Goal: Information Seeking & Learning: Learn about a topic

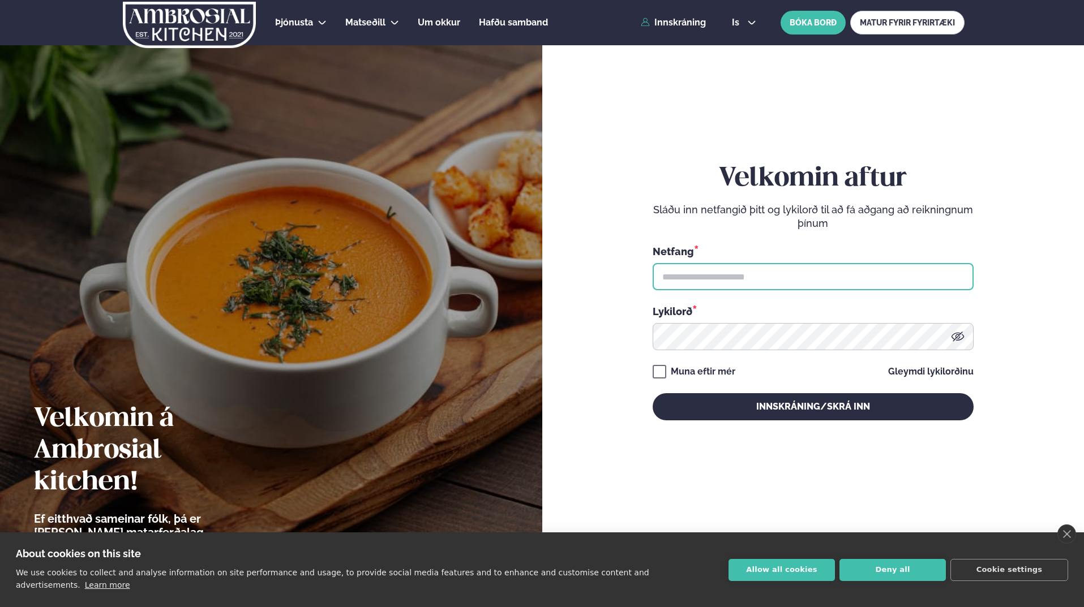
type input "**********"
click at [776, 417] on button "Innskráning/Skrá inn" at bounding box center [813, 406] width 321 height 27
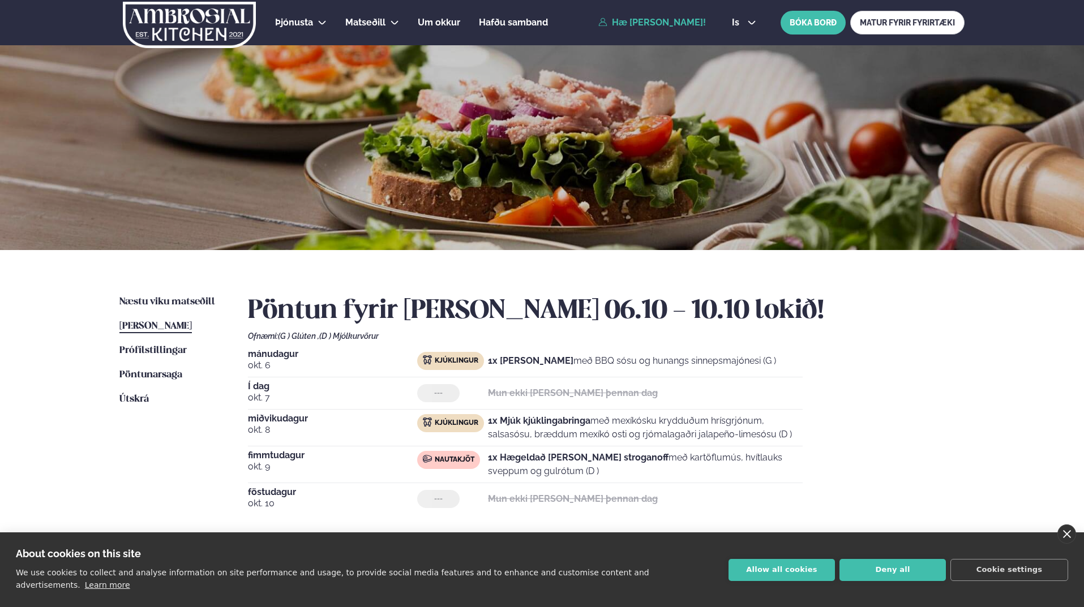
click at [1070, 544] on link "close" at bounding box center [1066, 534] width 19 height 19
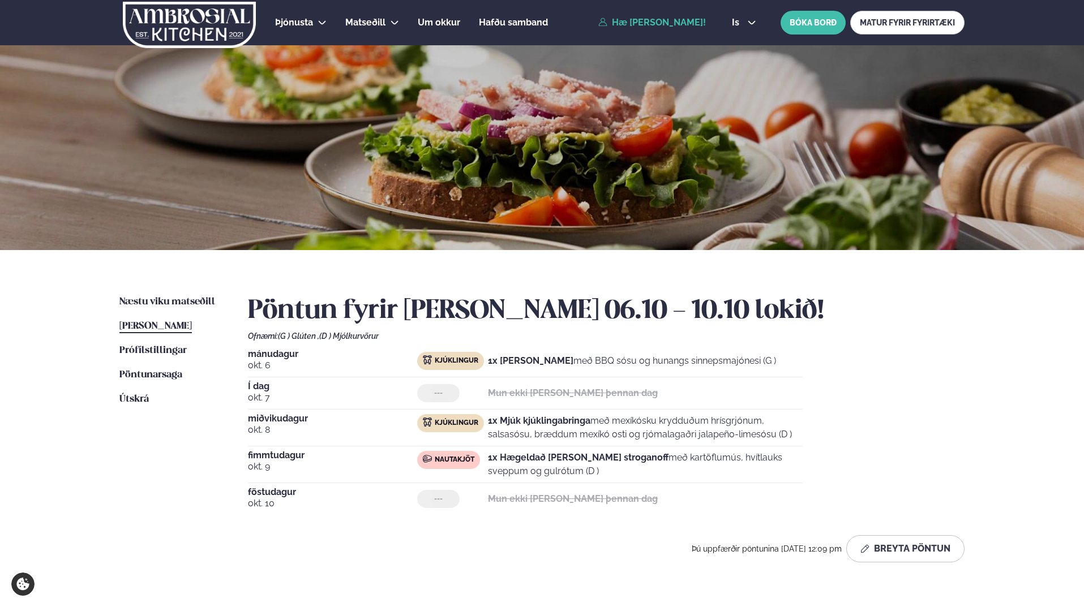
click at [1023, 453] on div "Þjónusta Hádegismatur fyrir fyrirtæki Fyrirtækja veitingar Einkapartý Matseðill…" at bounding box center [542, 423] width 1084 height 846
drag, startPoint x: 939, startPoint y: 335, endPoint x: 311, endPoint y: 439, distance: 636.8
click at [938, 336] on div "Ofnæmi: (G ) Glúten , (D ) Mjólkurvörur" at bounding box center [606, 336] width 716 height 9
click at [144, 301] on span "Næstu viku matseðill" at bounding box center [167, 302] width 96 height 10
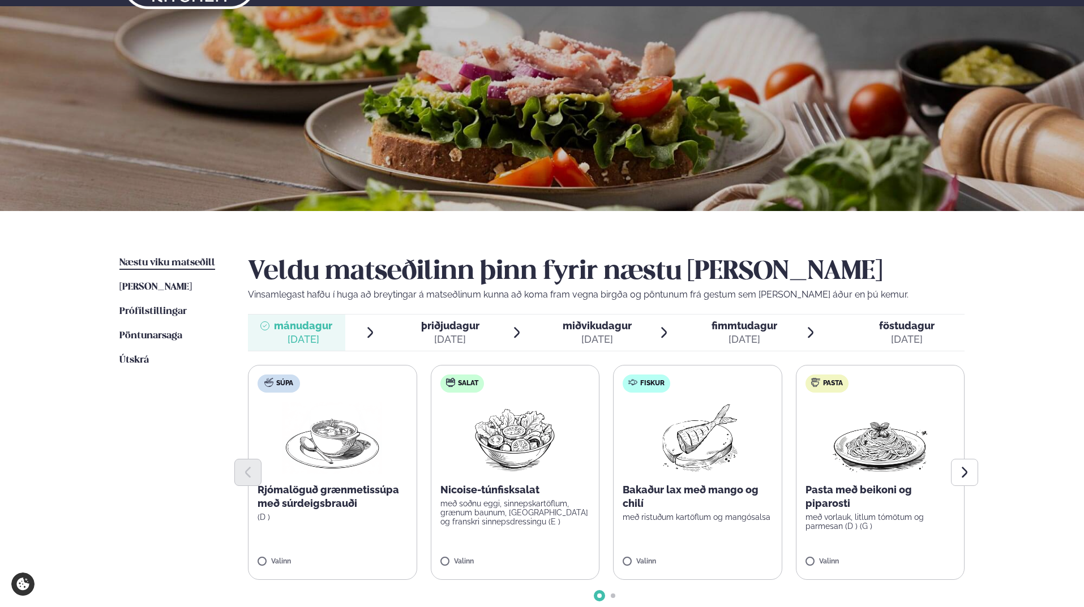
scroll to position [113, 0]
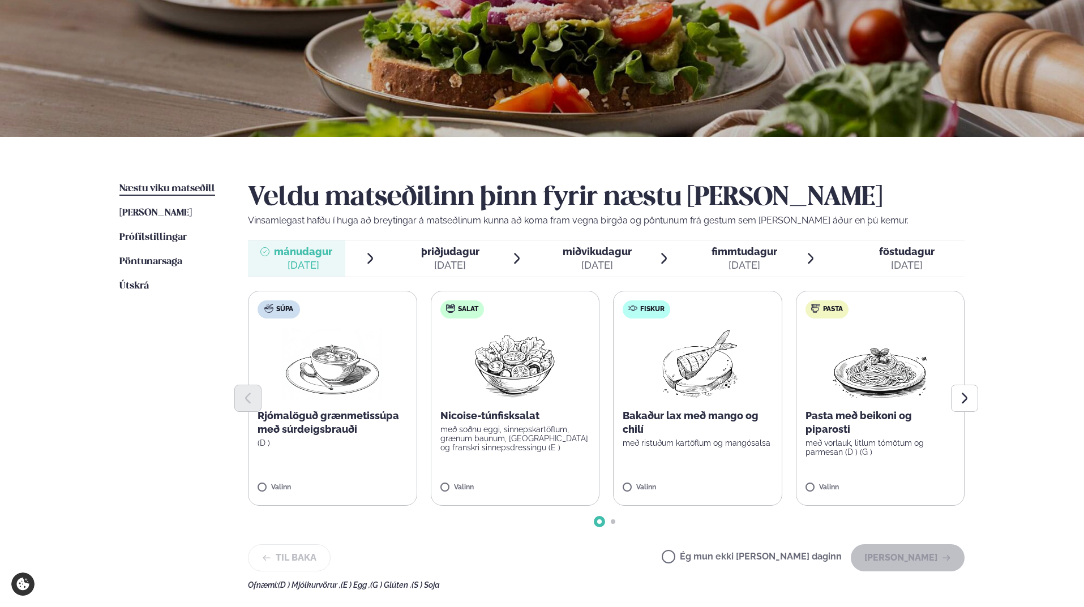
click at [871, 409] on div at bounding box center [606, 398] width 716 height 27
click at [870, 390] on div at bounding box center [606, 398] width 716 height 27
click at [869, 375] on img at bounding box center [880, 364] width 100 height 72
click at [846, 484] on icon at bounding box center [846, 482] width 11 height 11
